Goal: Task Accomplishment & Management: Manage account settings

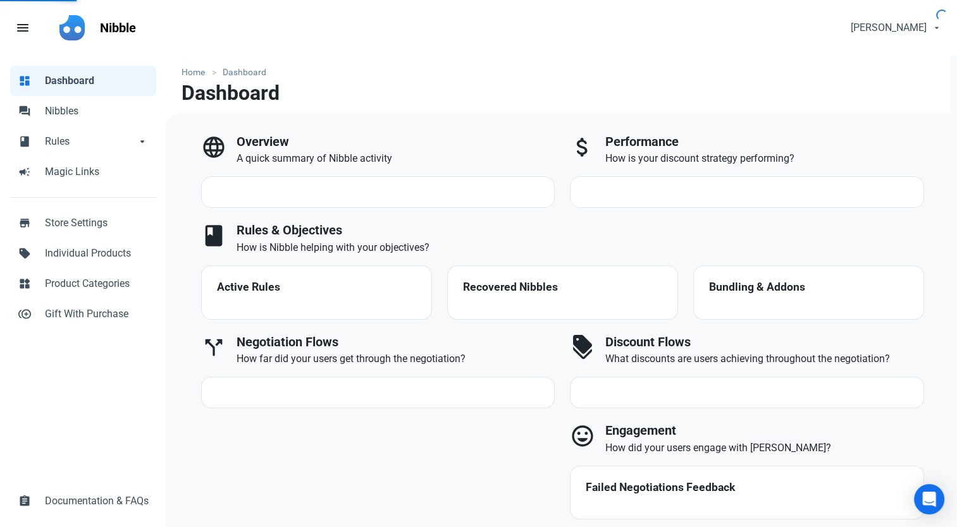
select select "7d"
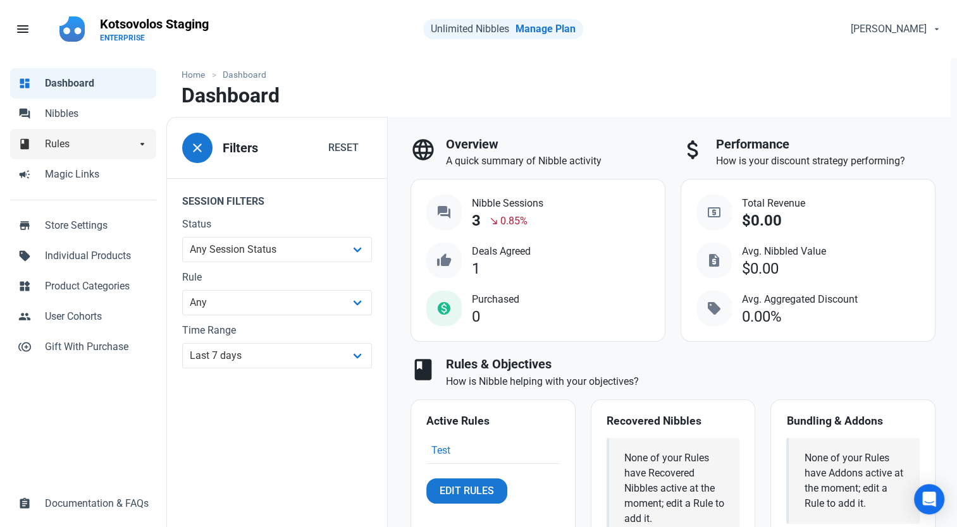
click at [151, 144] on link "book Rules arrow_drop_down" at bounding box center [83, 144] width 146 height 30
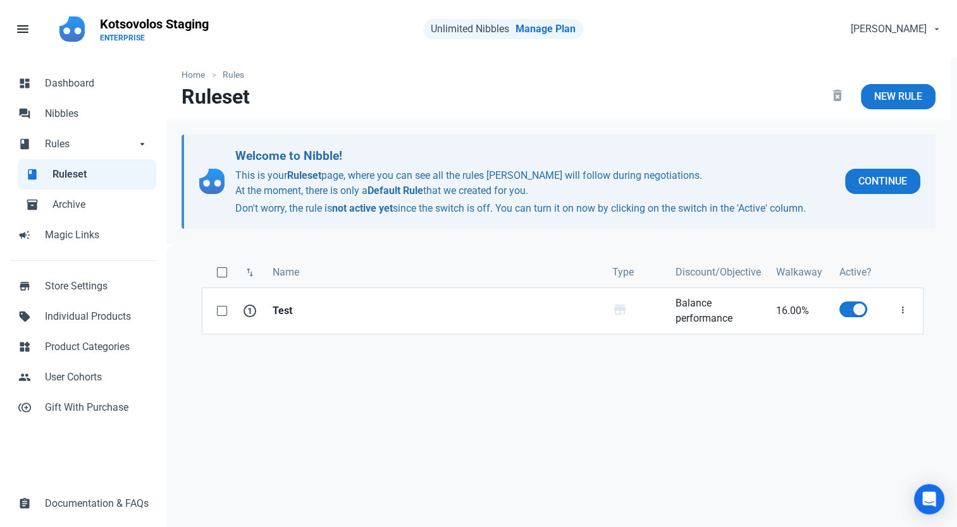
click at [770, 459] on div "swap_vert Name Type Discount/Objective Walkaway Active? 1 Test Whole Store stor…" at bounding box center [562, 446] width 792 height 405
click at [72, 310] on span "Individual Products" at bounding box center [97, 316] width 104 height 15
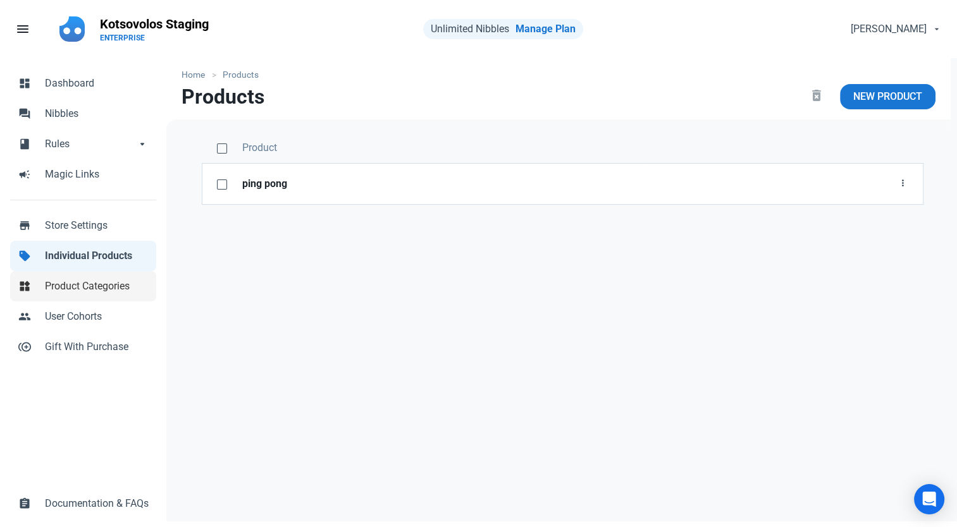
click at [81, 295] on link "widgets Product Categories" at bounding box center [83, 286] width 146 height 30
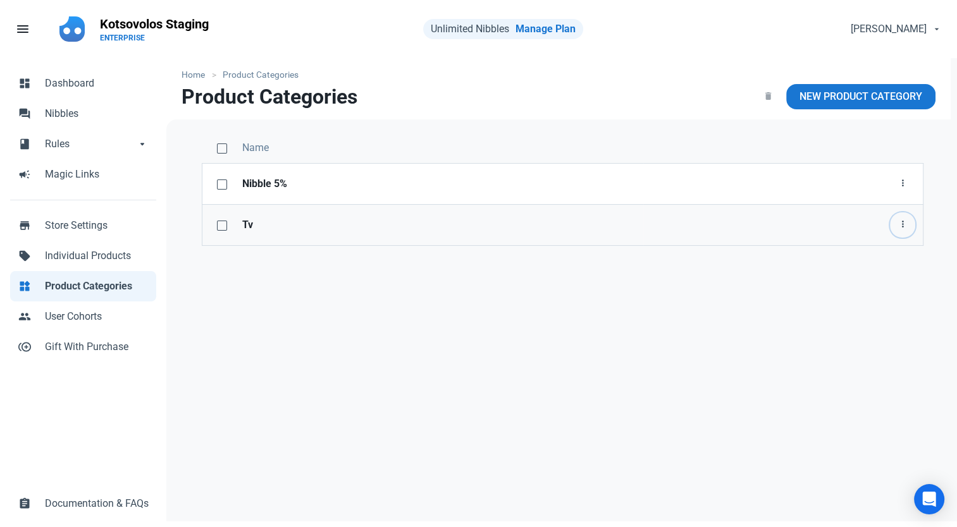
click at [900, 220] on icon "button" at bounding box center [902, 225] width 10 height 16
click at [886, 280] on link "Delete" at bounding box center [883, 276] width 65 height 21
click at [321, 233] on div "Name Nibble 5% Edit Delete" at bounding box center [562, 322] width 792 height 405
click at [69, 145] on span "Rules" at bounding box center [90, 144] width 91 height 15
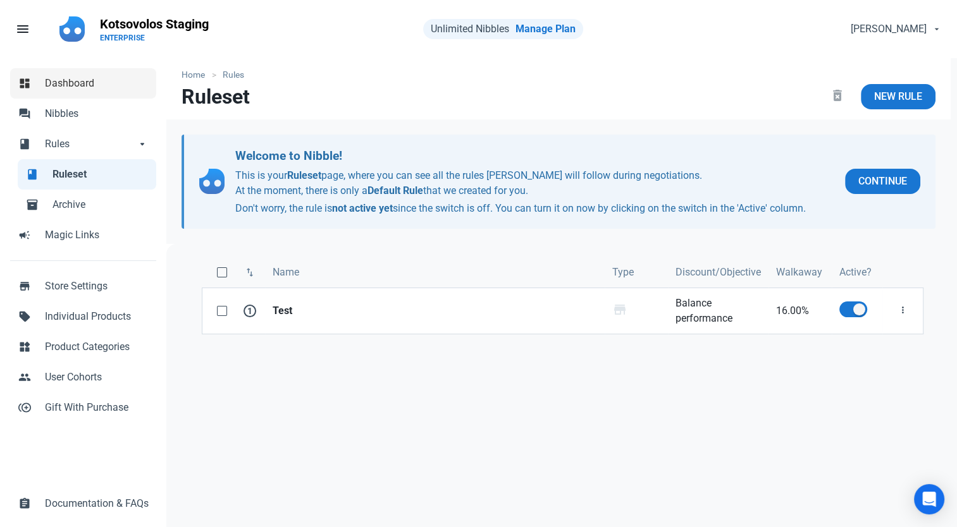
click at [94, 93] on link "dashboard Dashboard" at bounding box center [83, 83] width 146 height 30
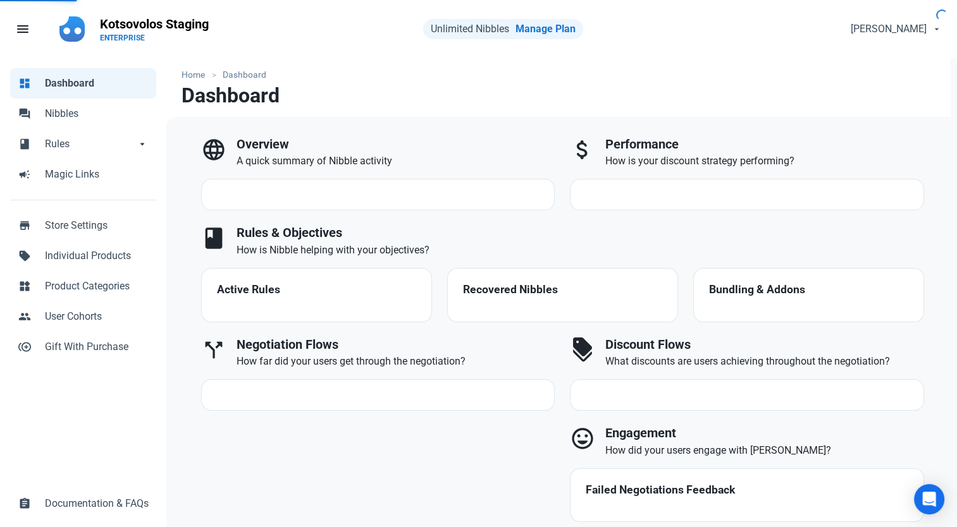
select select "7d"
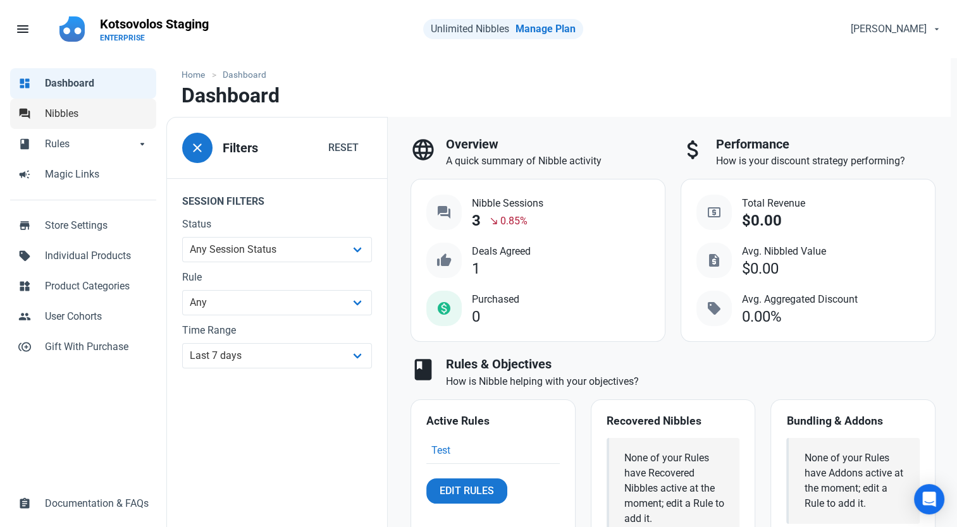
click at [65, 120] on span "Nibbles" at bounding box center [97, 113] width 104 height 15
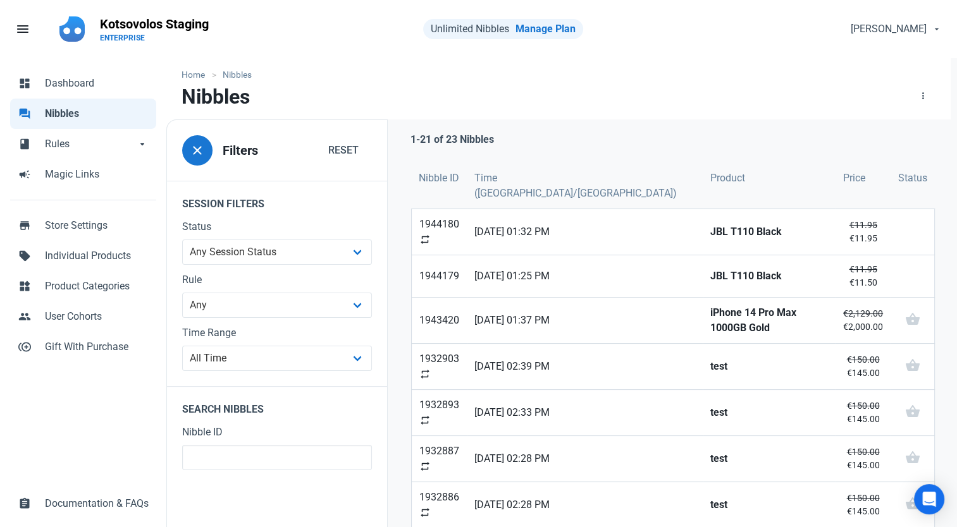
drag, startPoint x: 38, startPoint y: 396, endPoint x: 42, endPoint y: 384, distance: 12.8
click at [38, 396] on div "dashboard Dashboard forum Nibbles book Rules book Rules arrow_drop_down book Ru…" at bounding box center [83, 293] width 166 height 471
click at [71, 142] on span "Rules" at bounding box center [90, 144] width 91 height 15
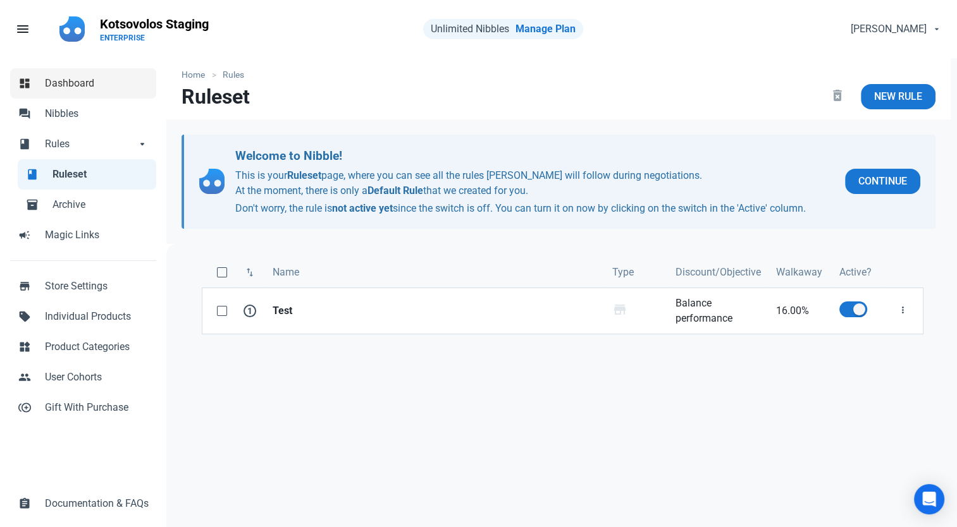
click at [79, 95] on link "dashboard Dashboard" at bounding box center [83, 83] width 146 height 30
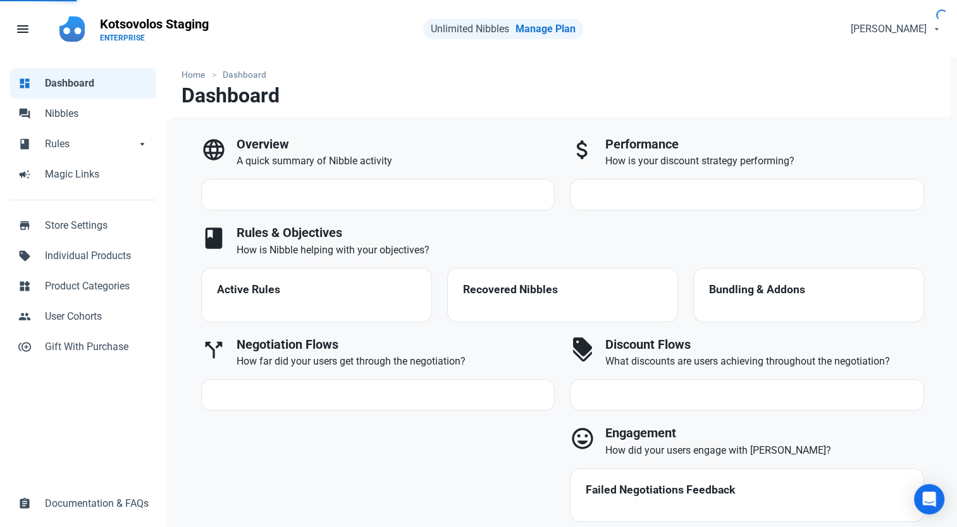
select select "7d"
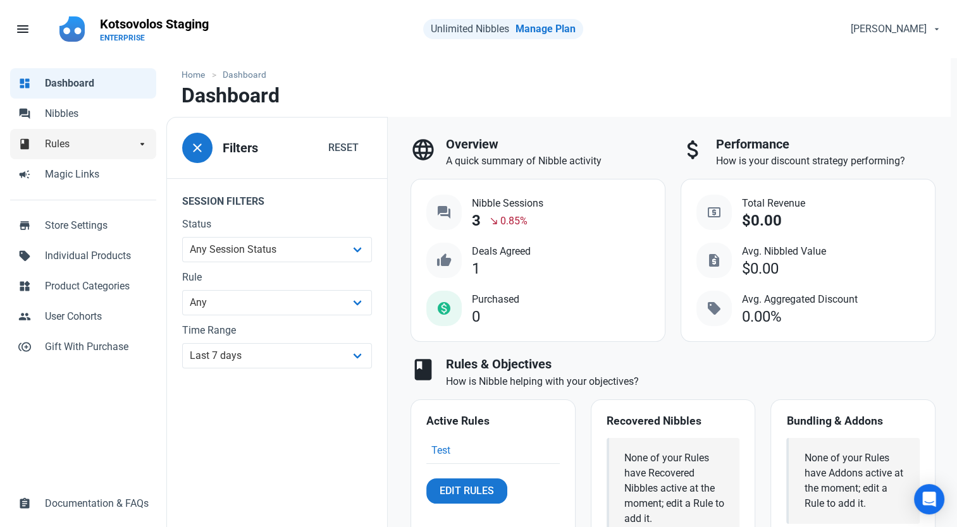
click at [89, 157] on link "book Rules arrow_drop_down" at bounding box center [83, 144] width 146 height 30
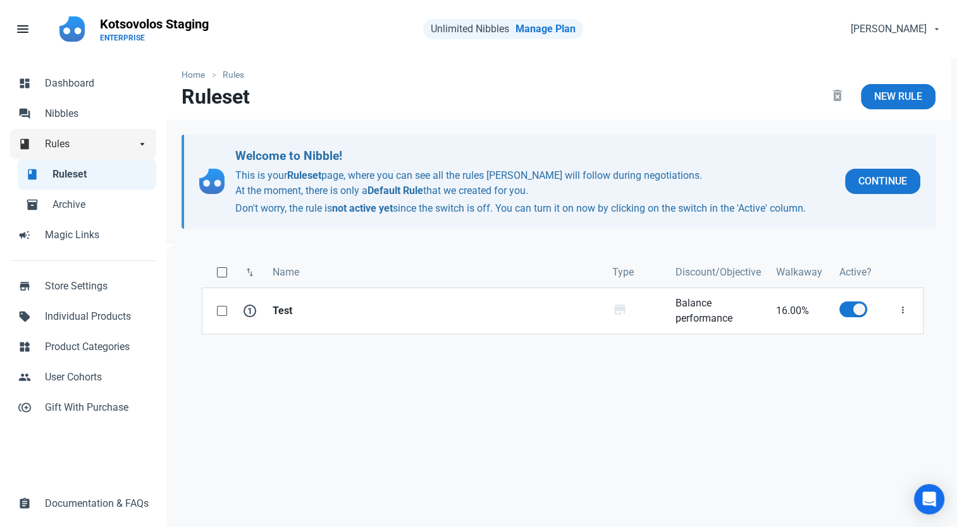
click at [76, 143] on span "Rules" at bounding box center [90, 144] width 91 height 15
click at [78, 119] on span "Nibbles" at bounding box center [97, 113] width 104 height 15
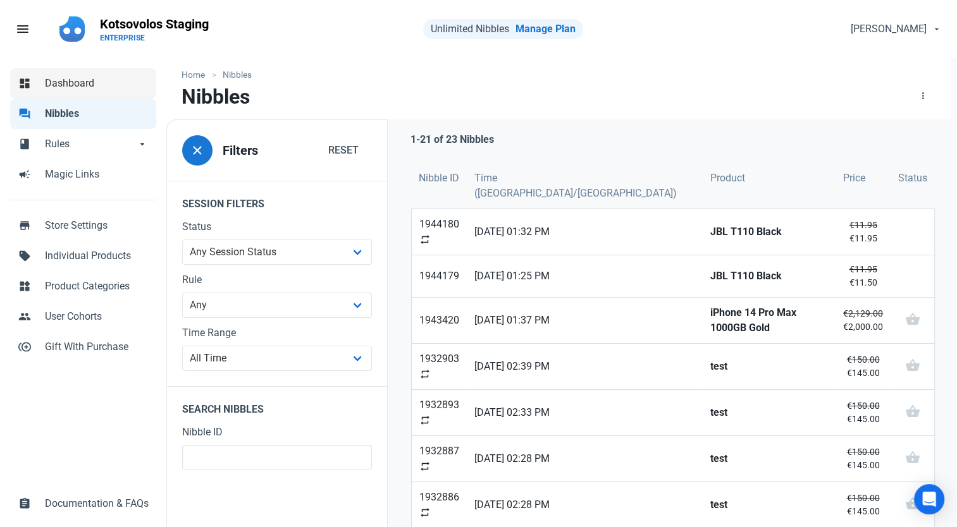
click at [82, 85] on span "Dashboard" at bounding box center [97, 83] width 104 height 15
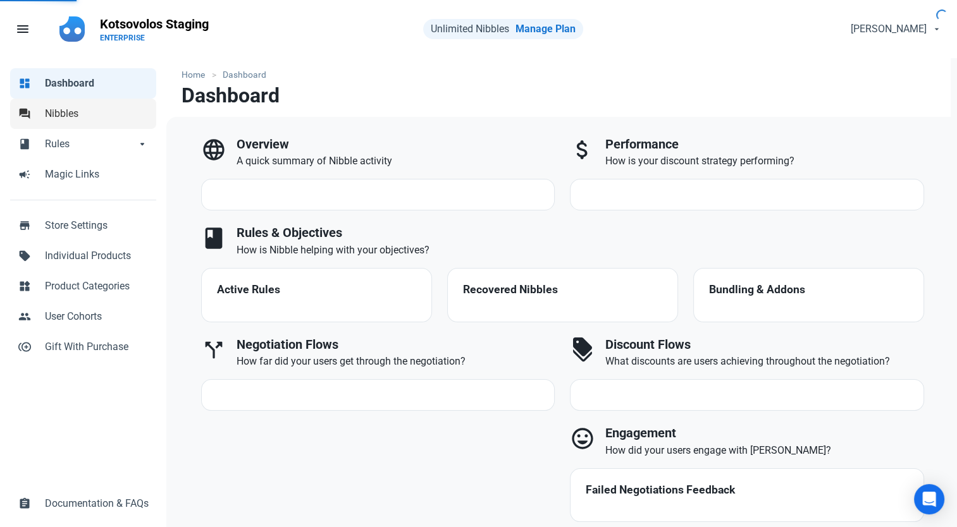
select select "7d"
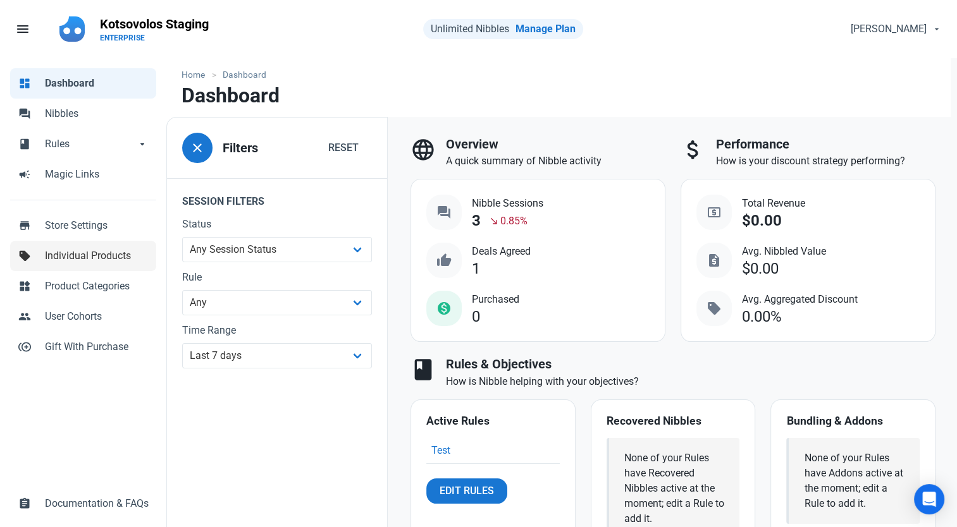
click at [81, 259] on span "Individual Products" at bounding box center [97, 256] width 104 height 15
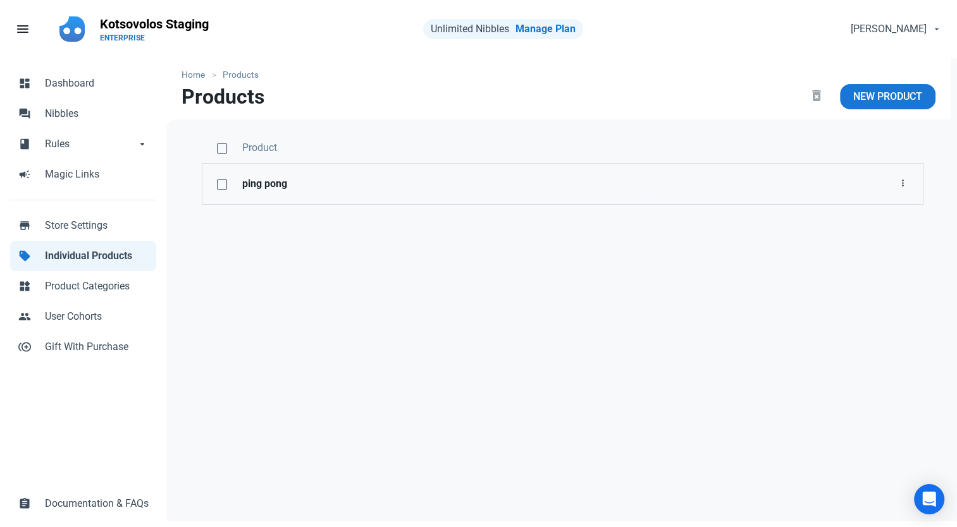
click at [273, 187] on strong "ping pong" at bounding box center [439, 183] width 394 height 15
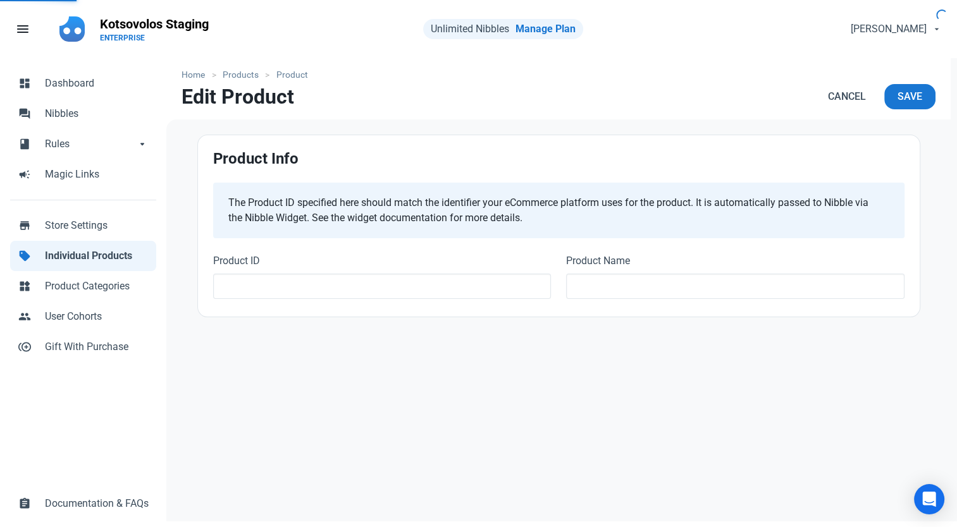
type input "190828"
type input "ping pong"
click at [290, 401] on div "Home Products Product Edit Product Cancel Save Product Info The Product ID spec…" at bounding box center [558, 293] width 784 height 471
click at [77, 85] on span "Dashboard" at bounding box center [97, 83] width 104 height 15
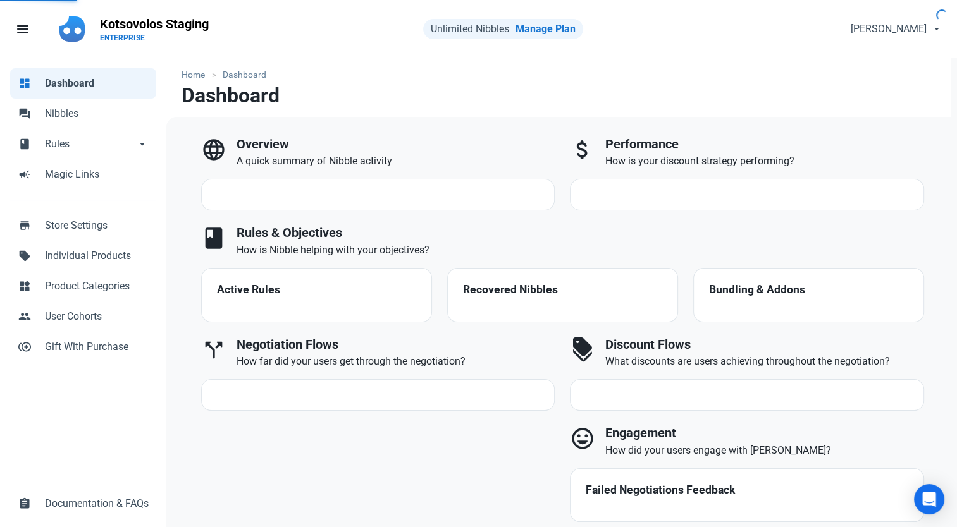
select select "7d"
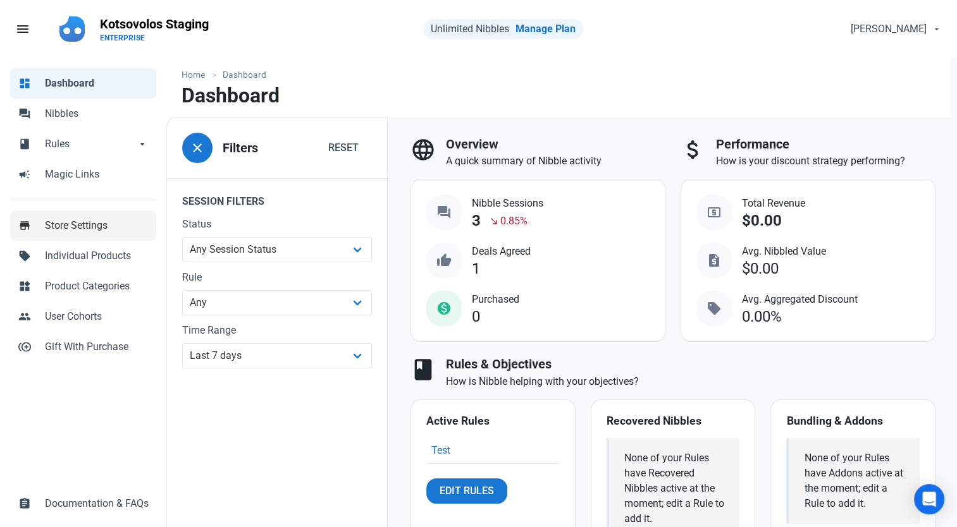
click at [73, 224] on span "Store Settings" at bounding box center [97, 225] width 104 height 15
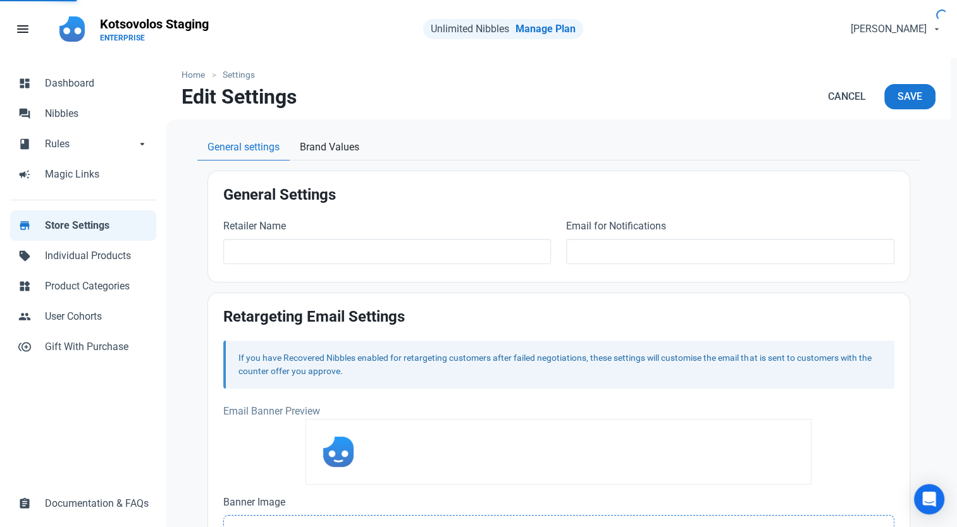
type input "Kotsovolos Staging"
click at [66, 87] on span "Dashboard" at bounding box center [97, 83] width 104 height 15
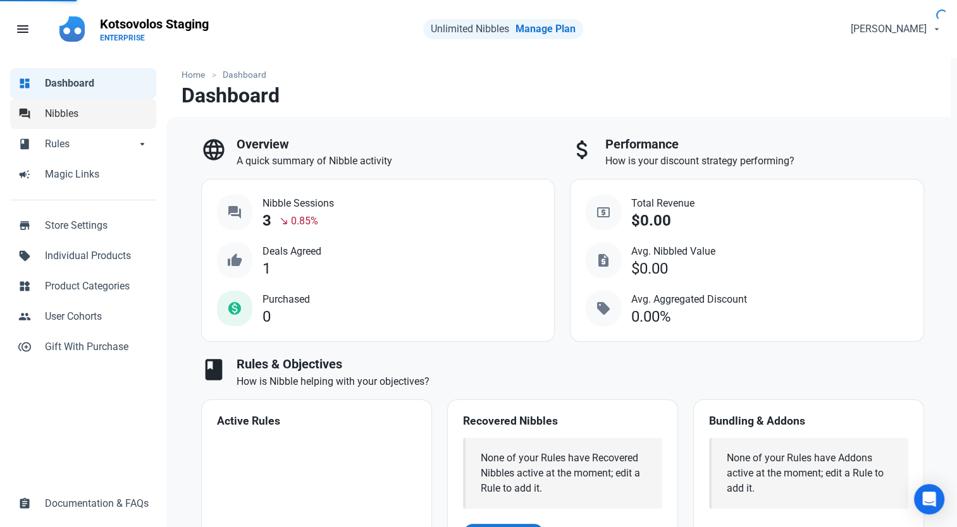
select select "7d"
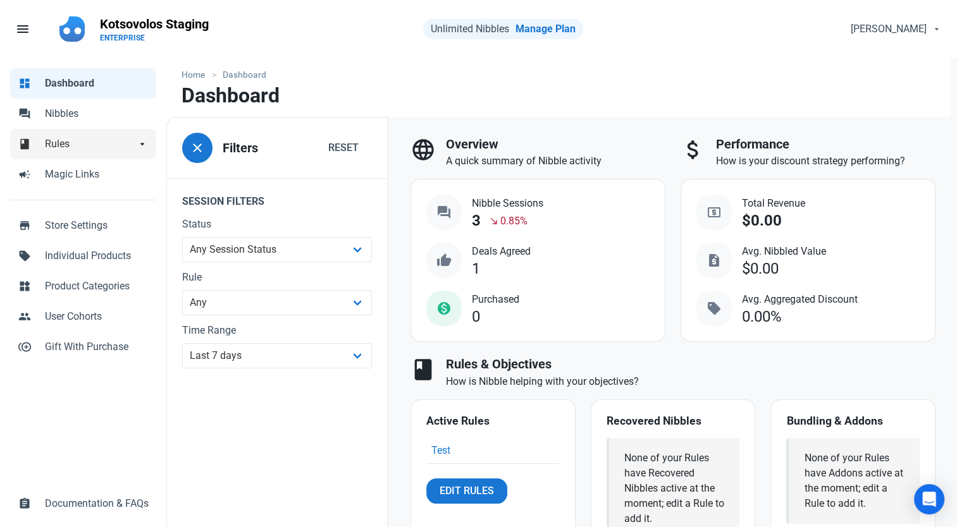
click at [82, 141] on span "Rules" at bounding box center [90, 144] width 91 height 15
